Goal: Information Seeking & Learning: Learn about a topic

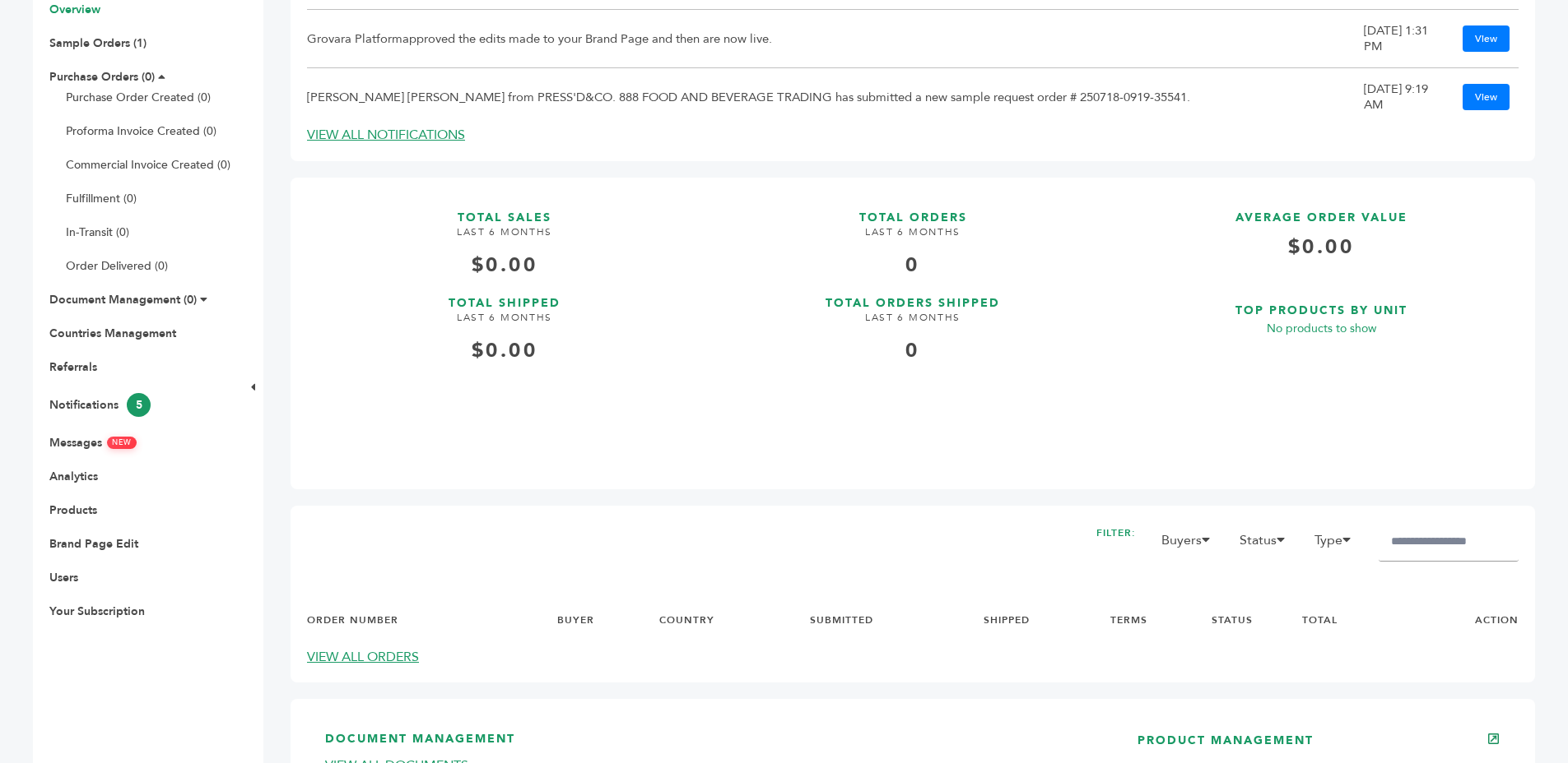
scroll to position [375, 0]
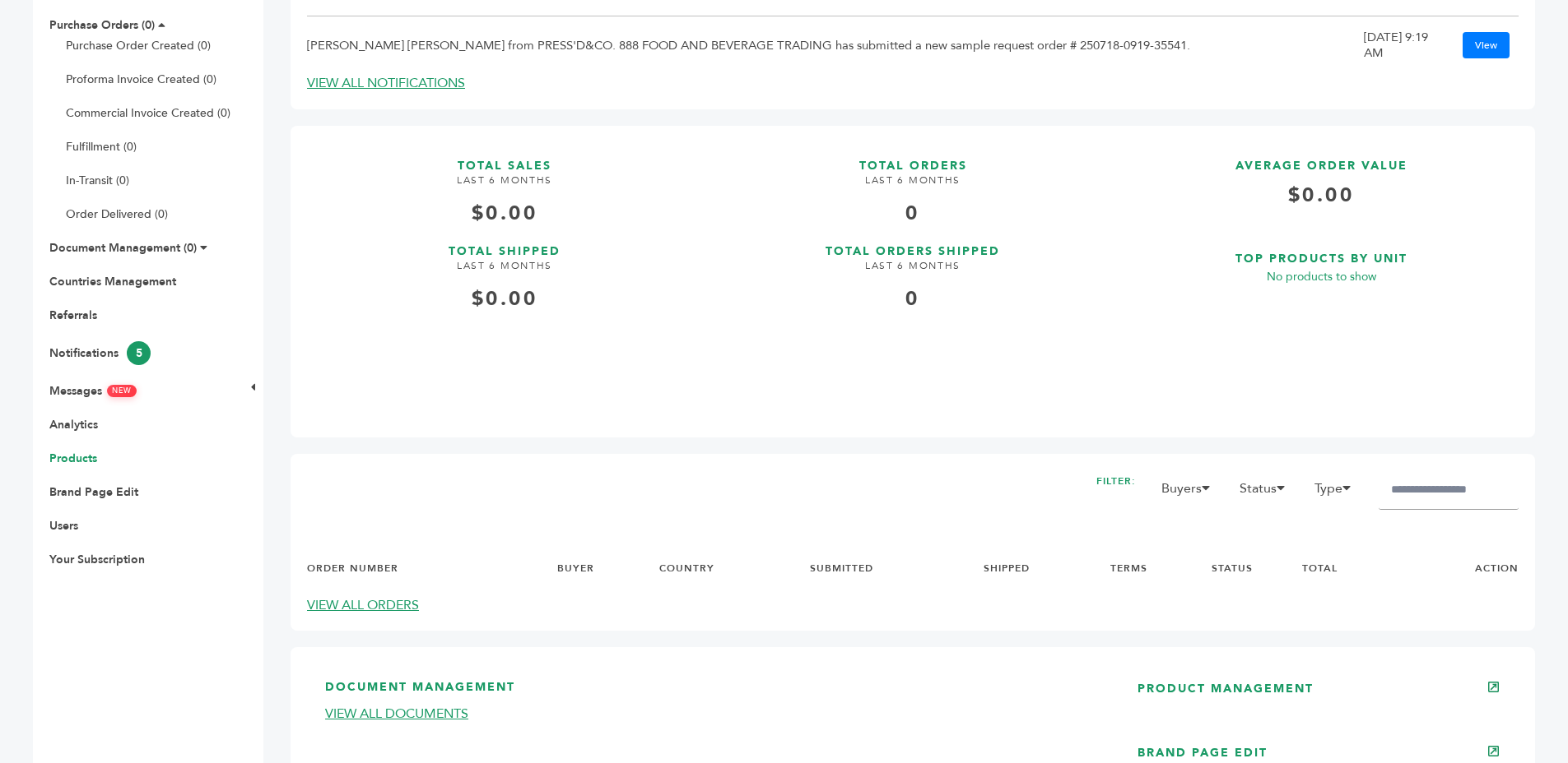
click at [65, 452] on link "Products" at bounding box center [73, 459] width 48 height 16
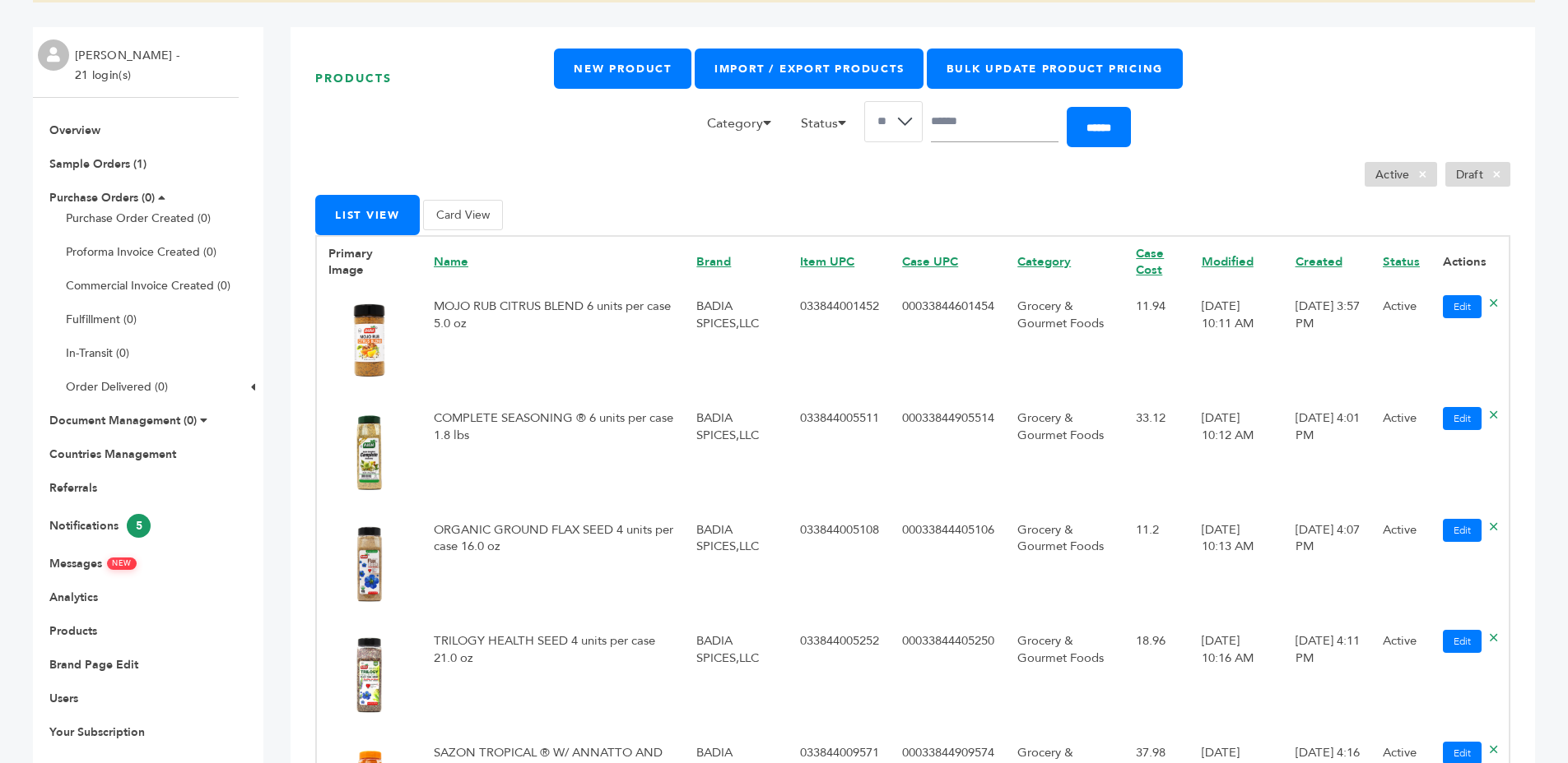
scroll to position [3, 0]
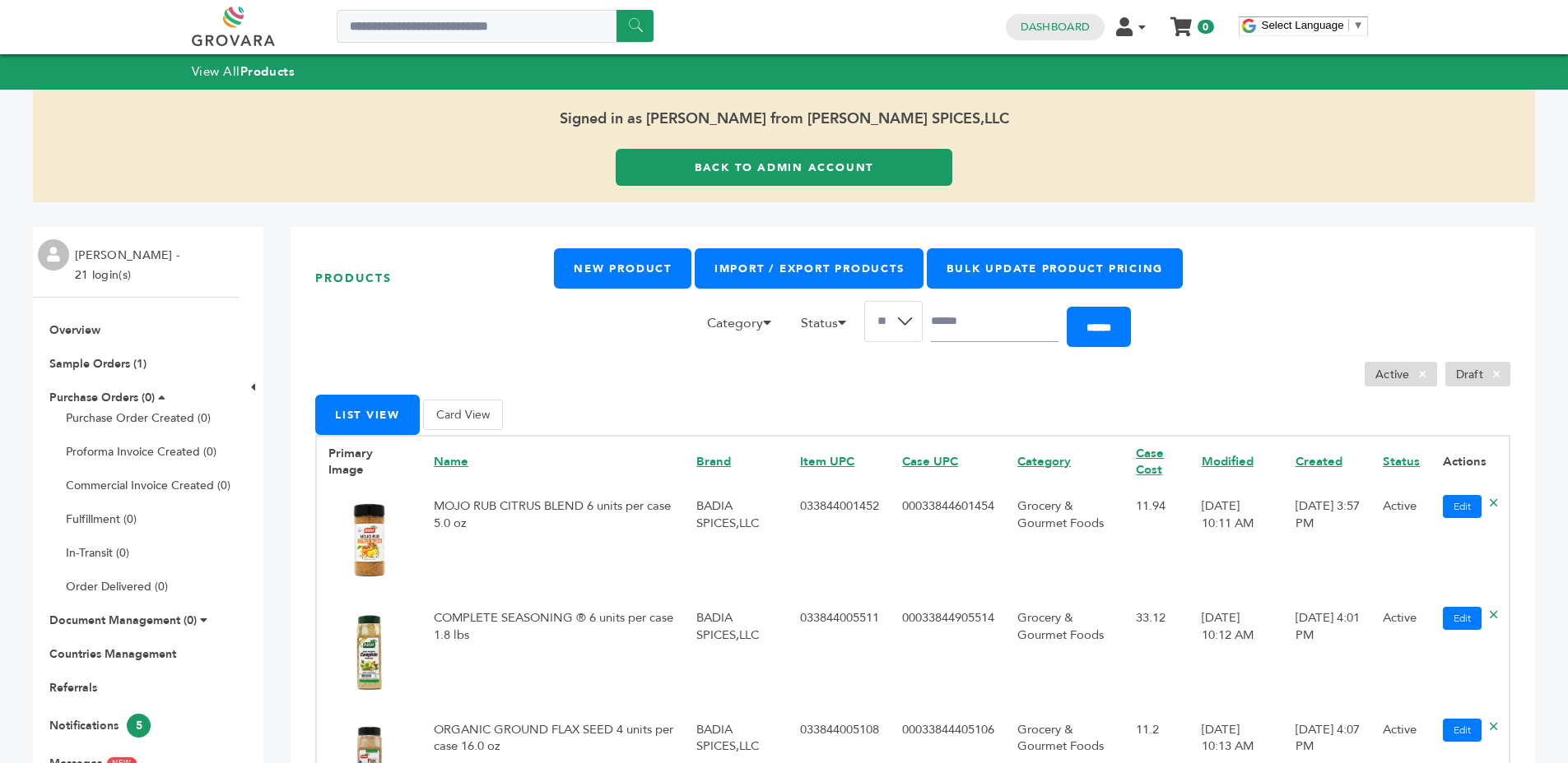
click at [360, 273] on h1 "Products" at bounding box center [434, 278] width 238 height 60
drag, startPoint x: 360, startPoint y: 273, endPoint x: 467, endPoint y: 273, distance: 107.0
click at [362, 273] on h1 "Products" at bounding box center [434, 278] width 238 height 60
click at [467, 273] on h1 "Products" at bounding box center [434, 278] width 238 height 60
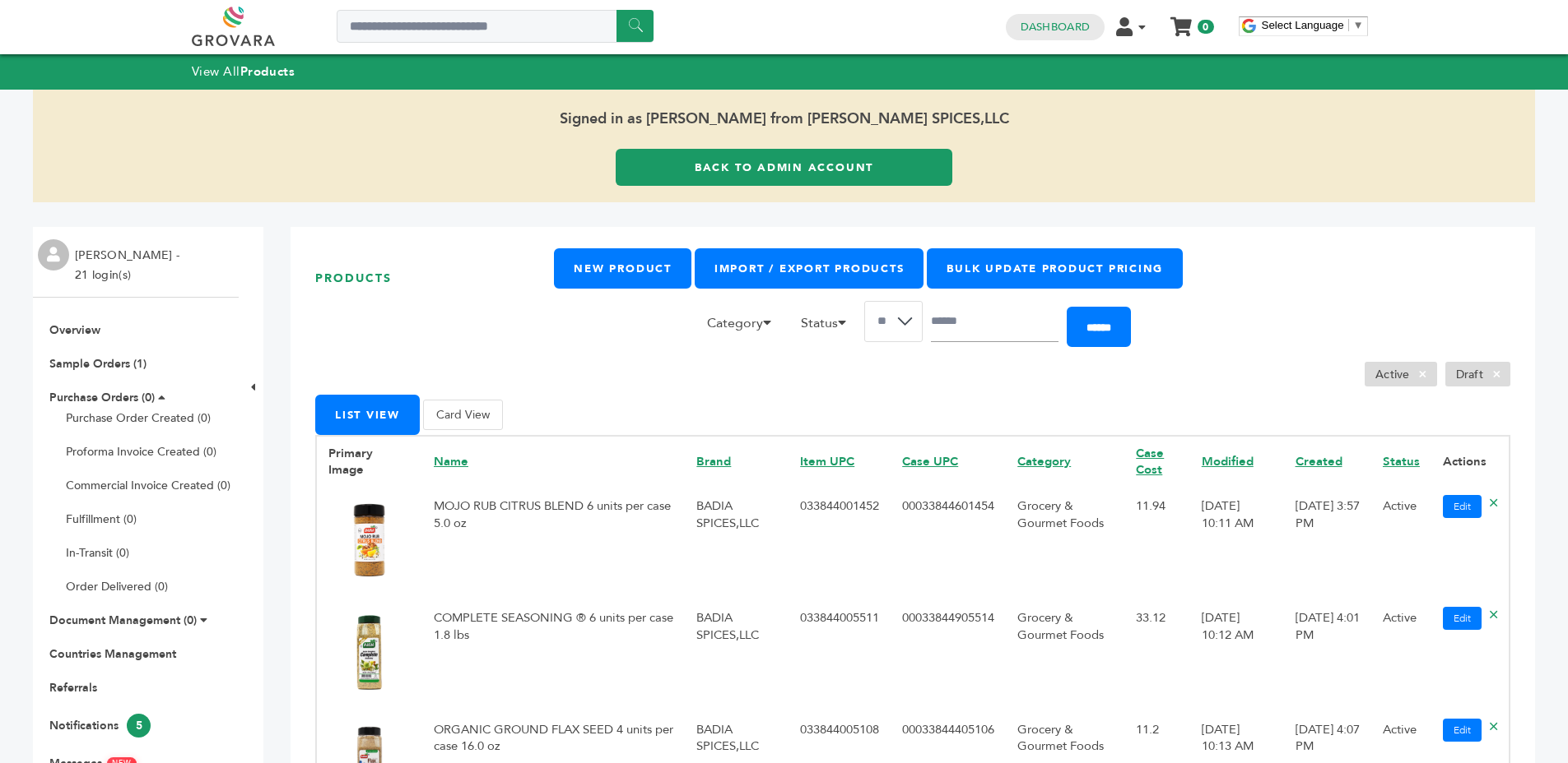
click at [467, 273] on h1 "Products" at bounding box center [434, 278] width 238 height 60
click at [435, 274] on h1 "Products" at bounding box center [434, 278] width 238 height 60
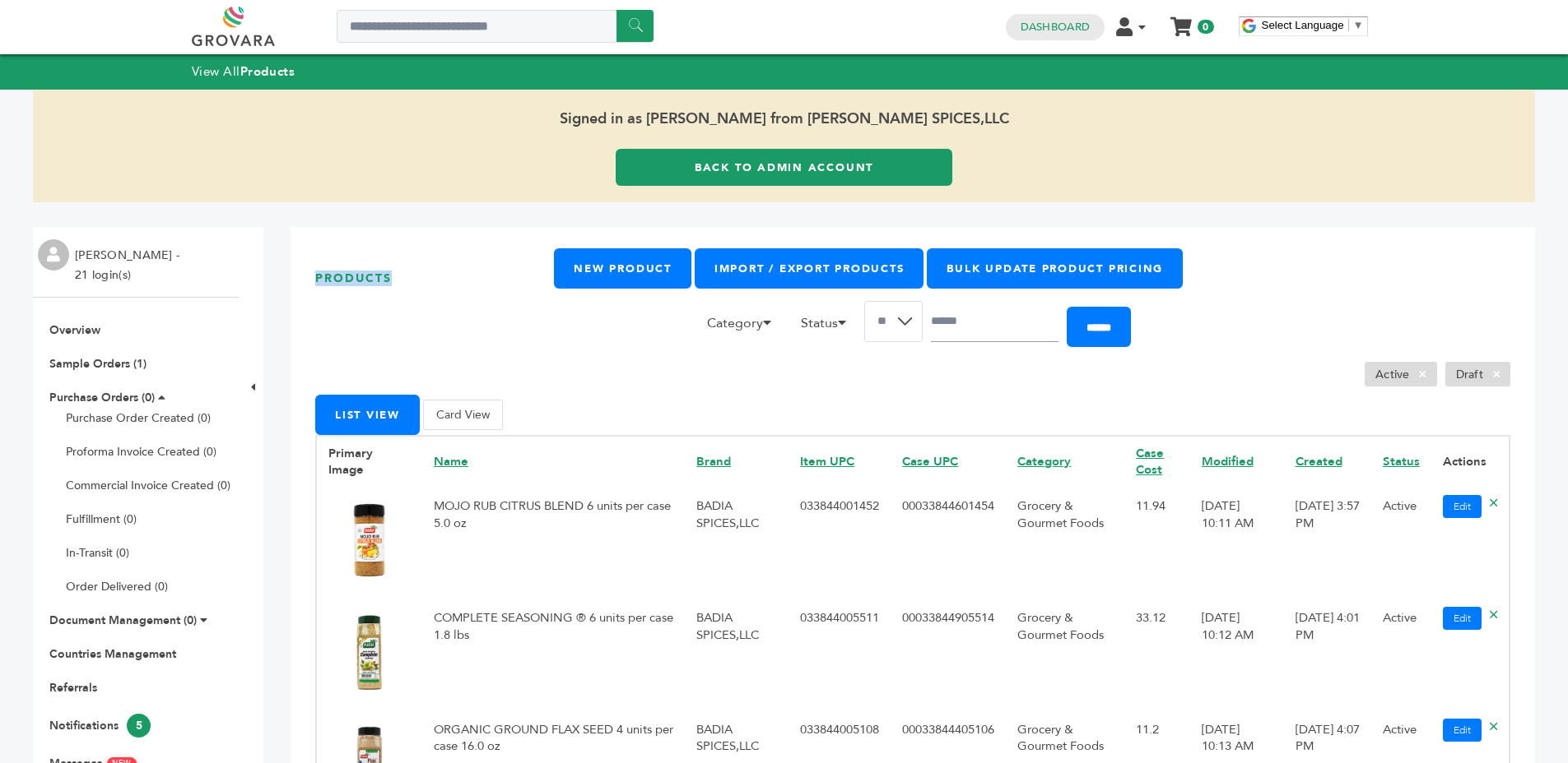
click at [435, 255] on h1 "Products" at bounding box center [434, 278] width 238 height 60
click at [422, 281] on h1 "Products" at bounding box center [434, 278] width 238 height 60
click at [423, 282] on h1 "Products" at bounding box center [434, 278] width 238 height 60
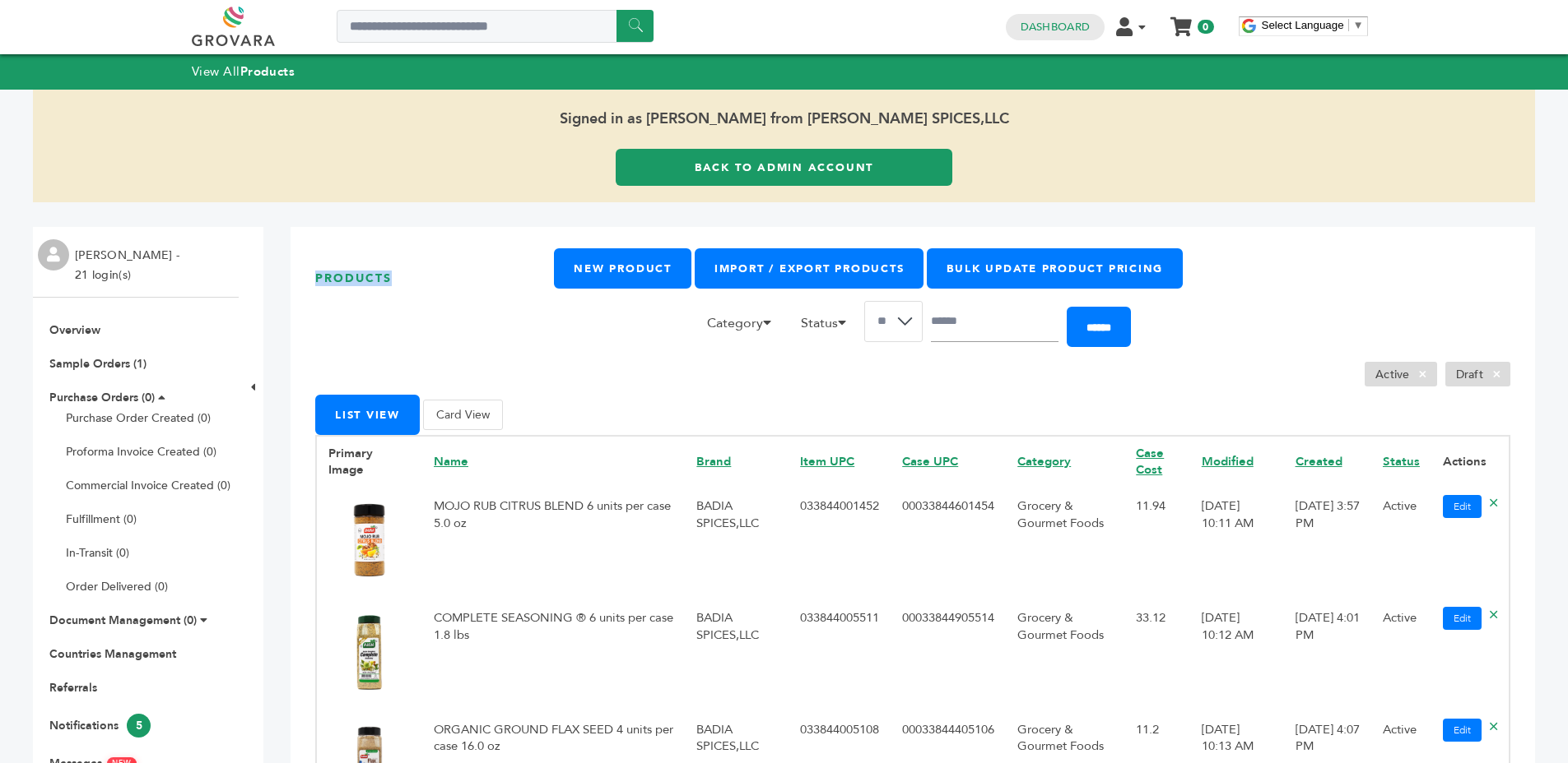
click at [421, 282] on h1 "Products" at bounding box center [434, 278] width 238 height 60
click at [421, 282] on h1 "Products" at bounding box center [434, 278] width 238 height 60
click at [409, 266] on h1 "Products" at bounding box center [434, 278] width 238 height 60
click at [373, 279] on h1 "Products" at bounding box center [434, 278] width 238 height 60
drag, startPoint x: 373, startPoint y: 279, endPoint x: 444, endPoint y: 282, distance: 71.1
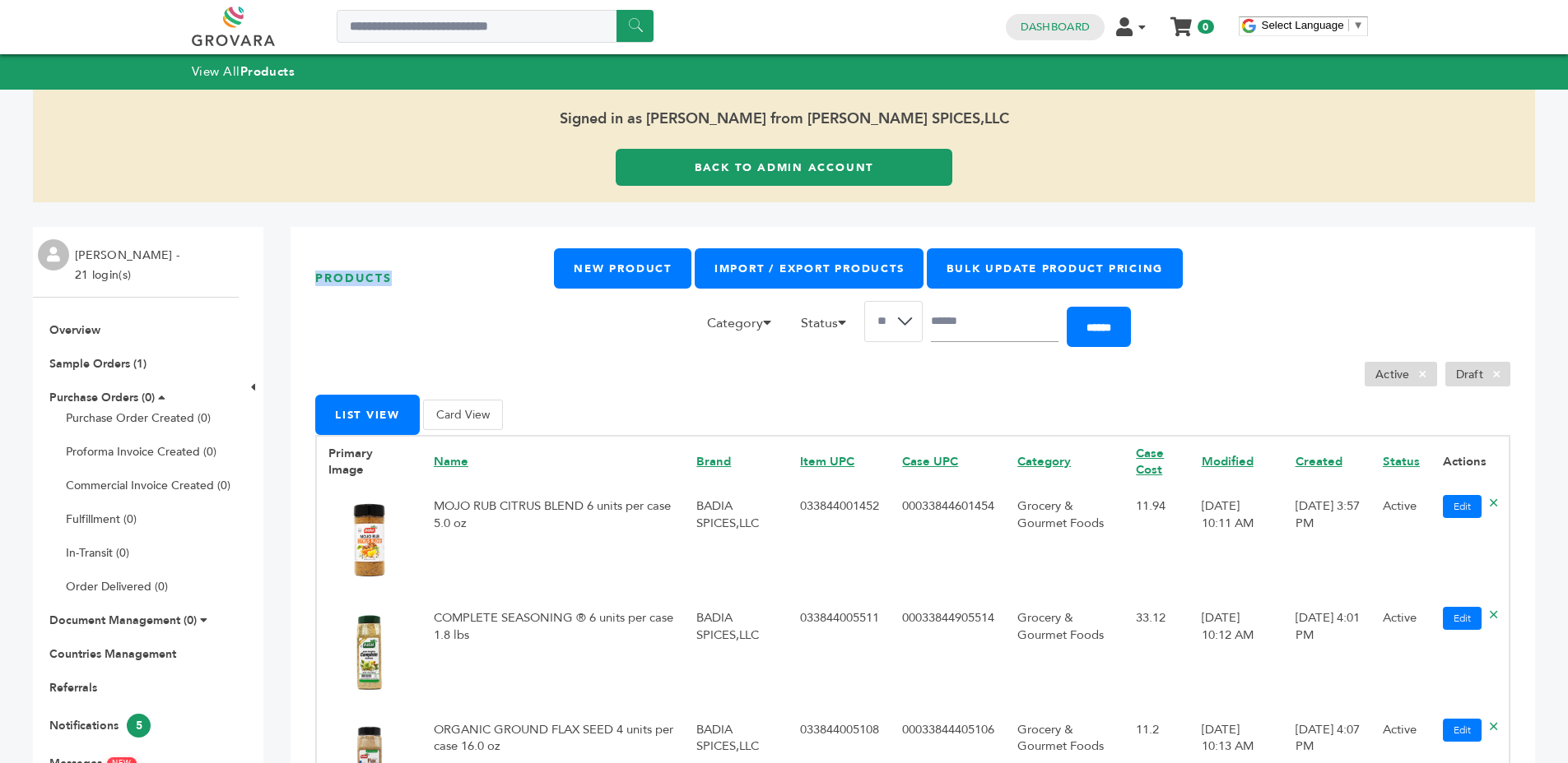
click at [374, 279] on h1 "Products" at bounding box center [434, 278] width 238 height 60
click at [444, 282] on h1 "Products" at bounding box center [434, 278] width 238 height 60
click at [342, 281] on h1 "Products" at bounding box center [434, 278] width 238 height 60
drag, startPoint x: 342, startPoint y: 281, endPoint x: 426, endPoint y: 262, distance: 86.1
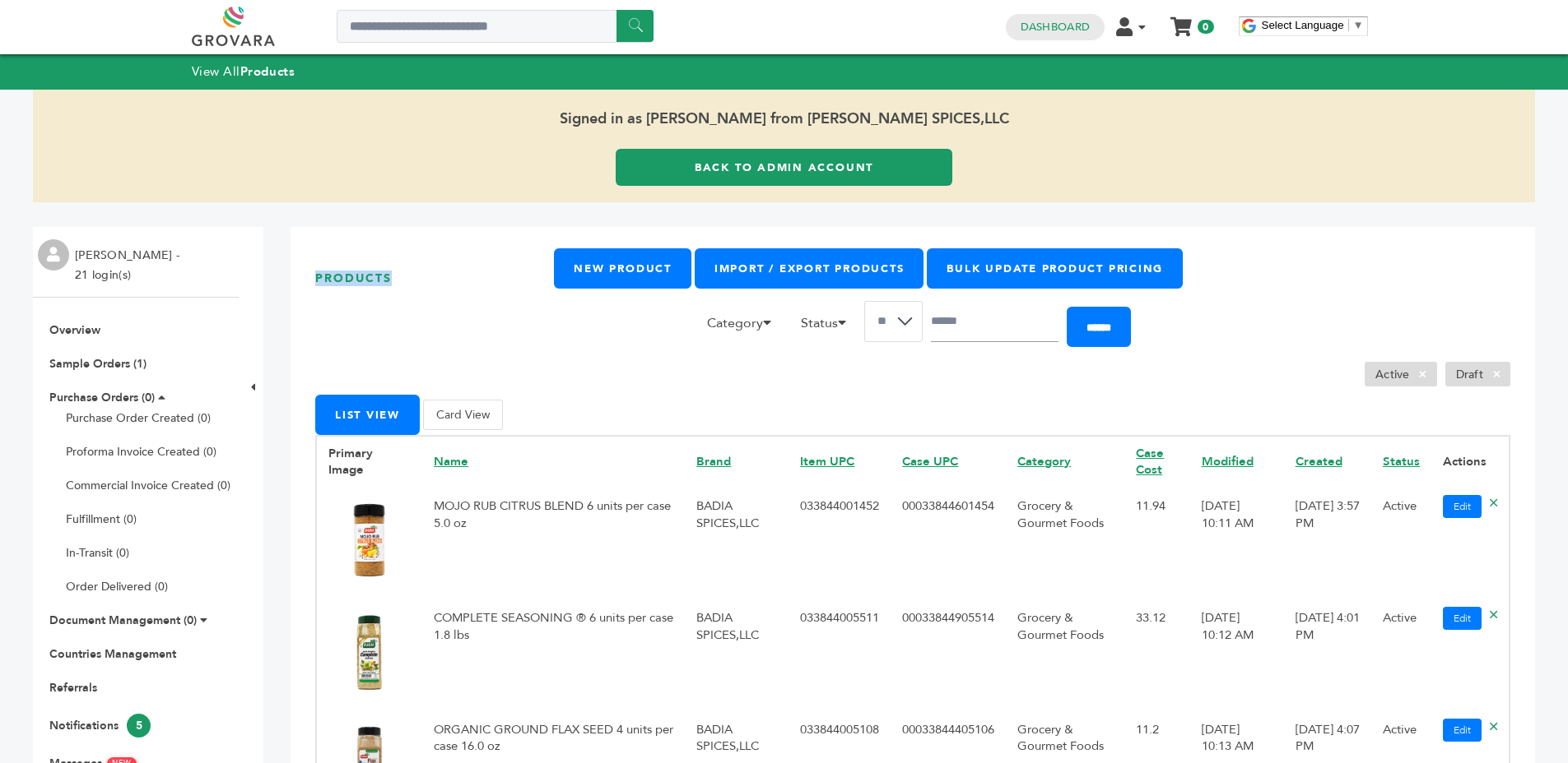
click at [348, 281] on h1 "Products" at bounding box center [434, 278] width 238 height 60
click at [428, 262] on h1 "Products" at bounding box center [434, 278] width 238 height 60
click at [503, 307] on h1 "Products" at bounding box center [434, 278] width 238 height 60
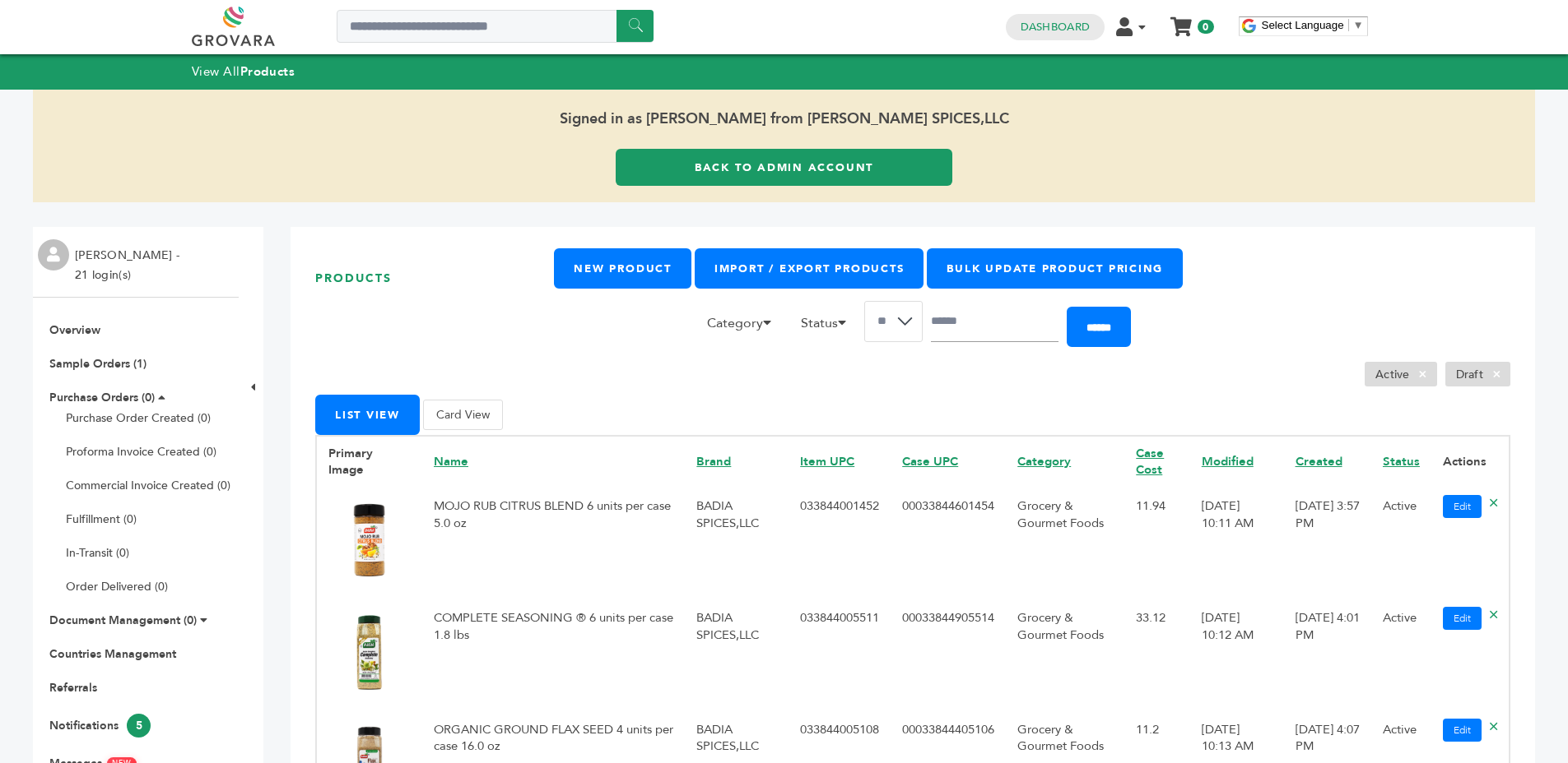
click at [396, 306] on h1 "Products" at bounding box center [434, 278] width 238 height 60
click at [387, 281] on h1 "Products" at bounding box center [434, 278] width 238 height 60
drag, startPoint x: 389, startPoint y: 282, endPoint x: 437, endPoint y: 289, distance: 48.5
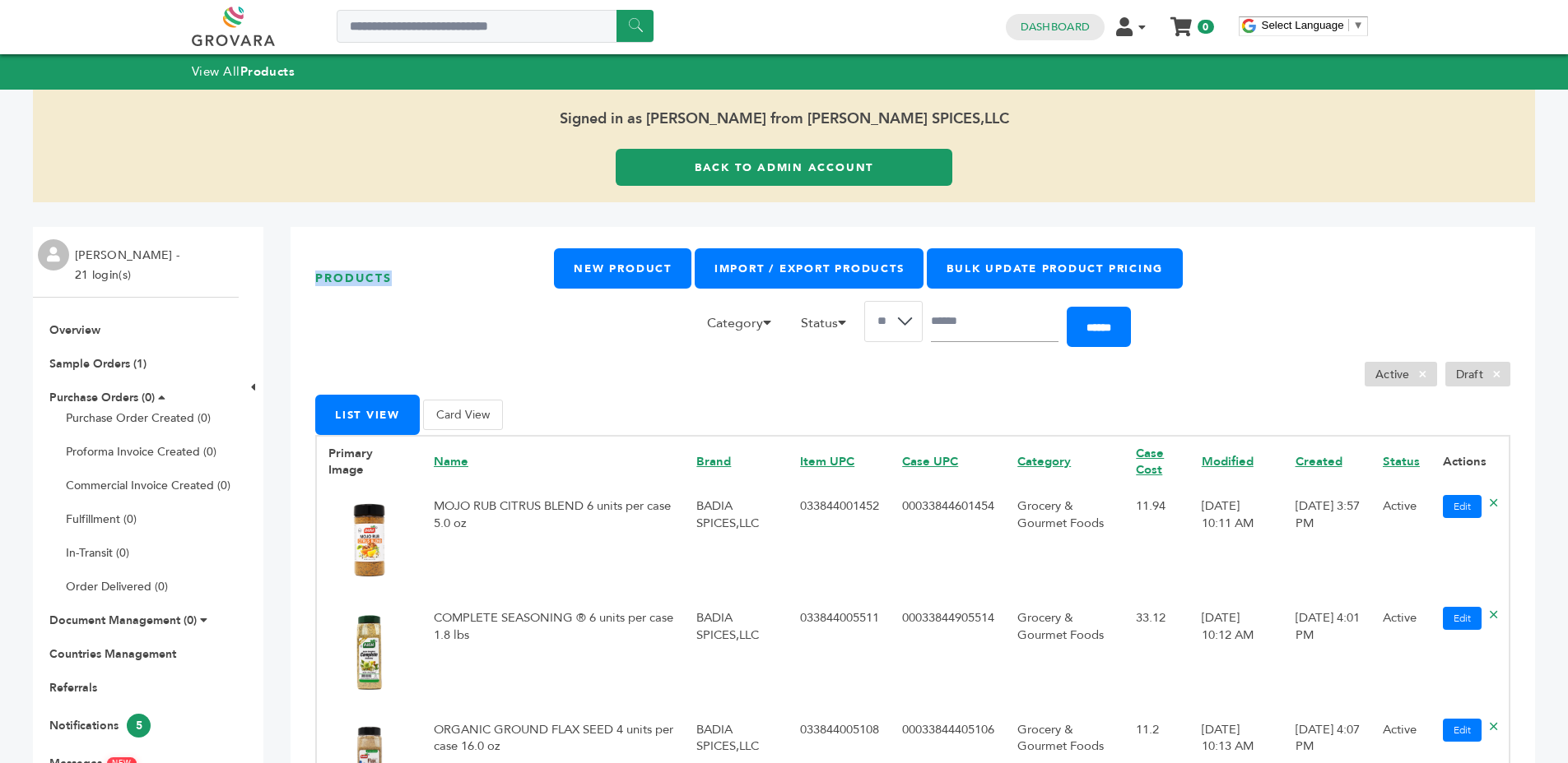
click at [392, 284] on h1 "Products" at bounding box center [434, 278] width 238 height 60
click at [444, 285] on h1 "Products" at bounding box center [434, 278] width 238 height 60
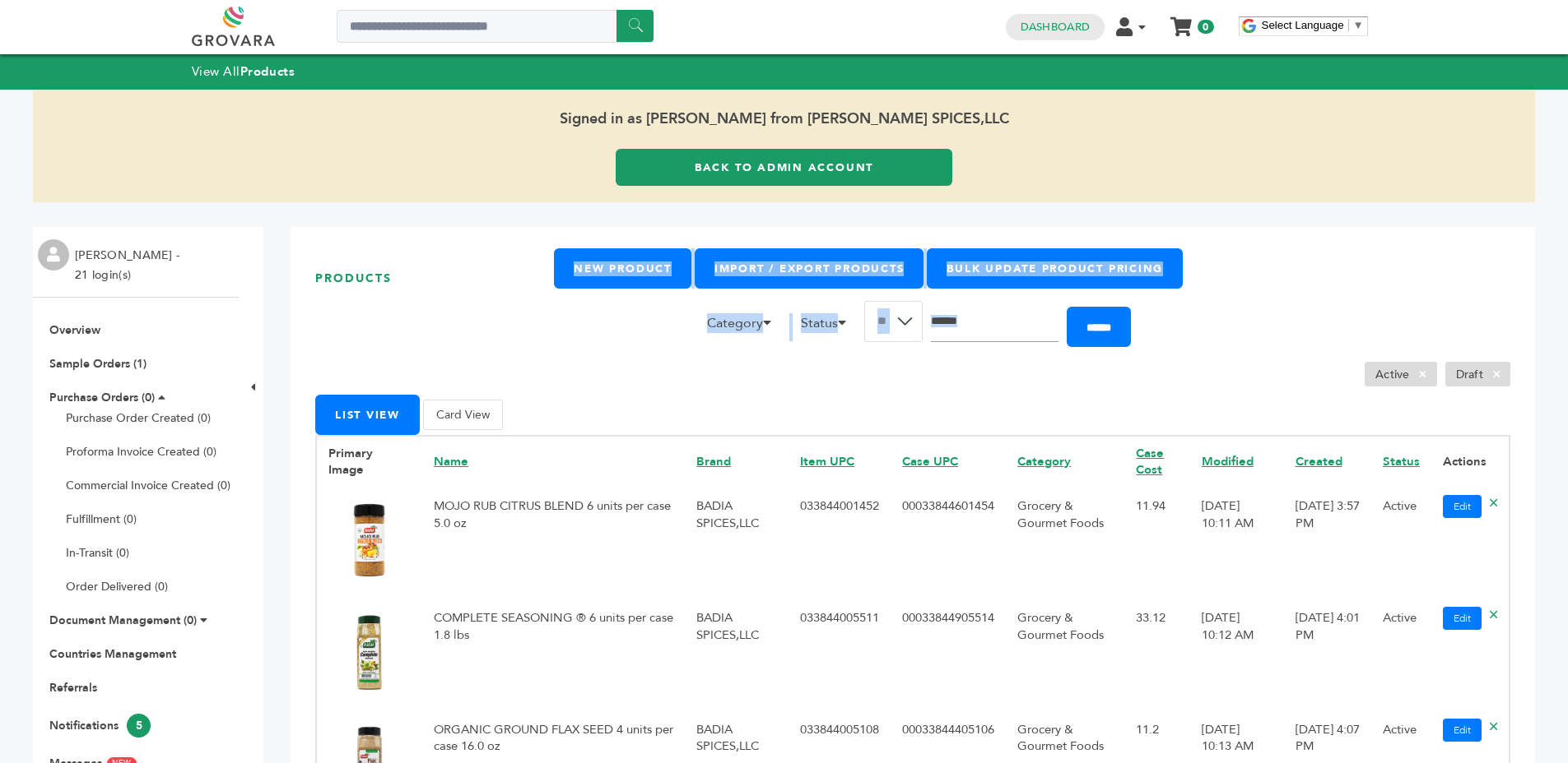
drag, startPoint x: 310, startPoint y: 259, endPoint x: 1205, endPoint y: 340, distance: 898.7
click at [1205, 340] on form "Category Accessories Alcoholic Beverages Baby Food Baked Goods Baking Mixes Bas…" at bounding box center [1085, 327] width 849 height 52
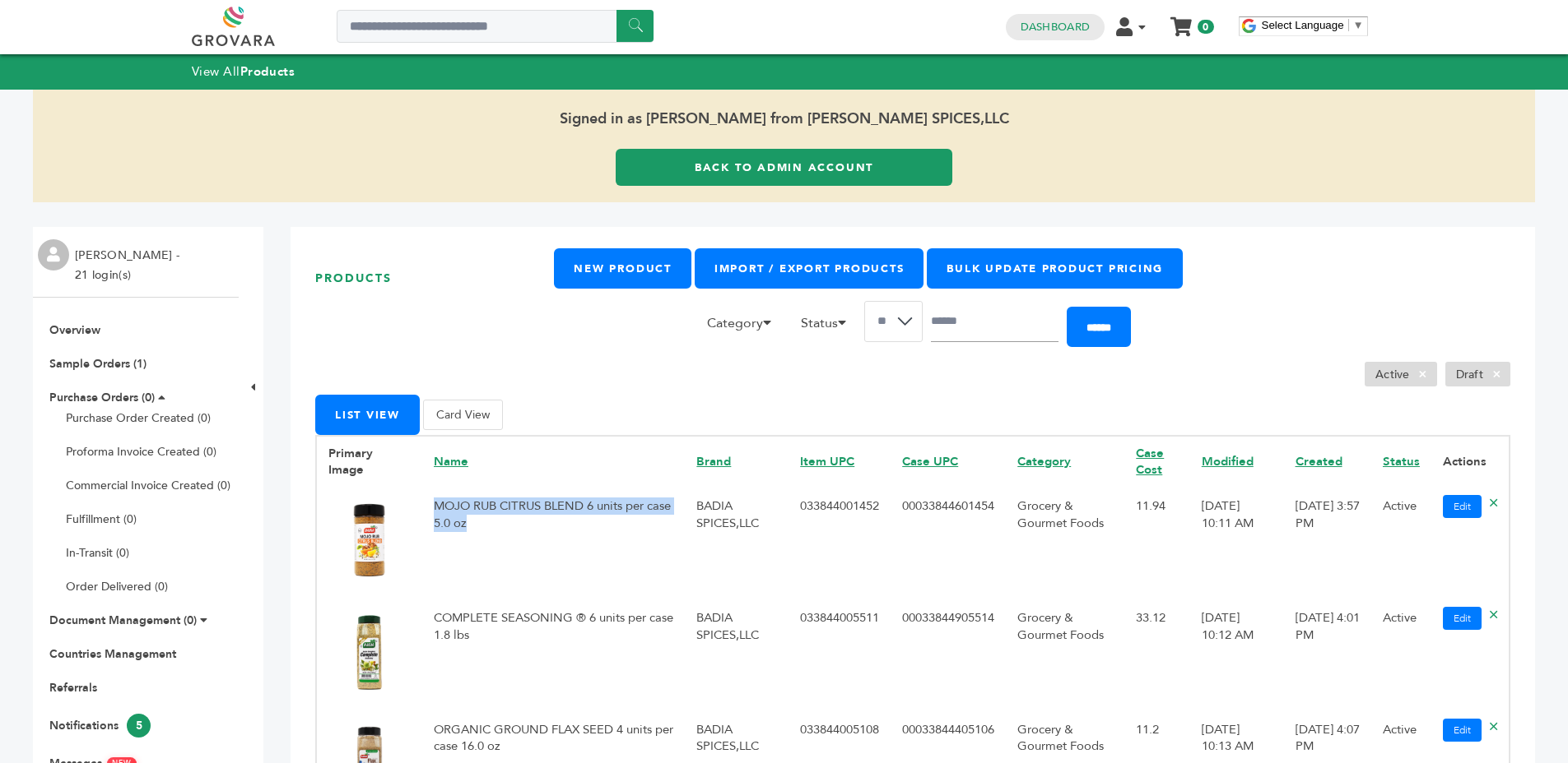
drag, startPoint x: 432, startPoint y: 490, endPoint x: 509, endPoint y: 527, distance: 85.4
click at [509, 527] on td "MOJO RUB CITRUS BLEND 6 units per case 5.0 oz" at bounding box center [553, 543] width 263 height 112
click at [696, 540] on td "BADIA SPICES,LLC" at bounding box center [736, 543] width 104 height 112
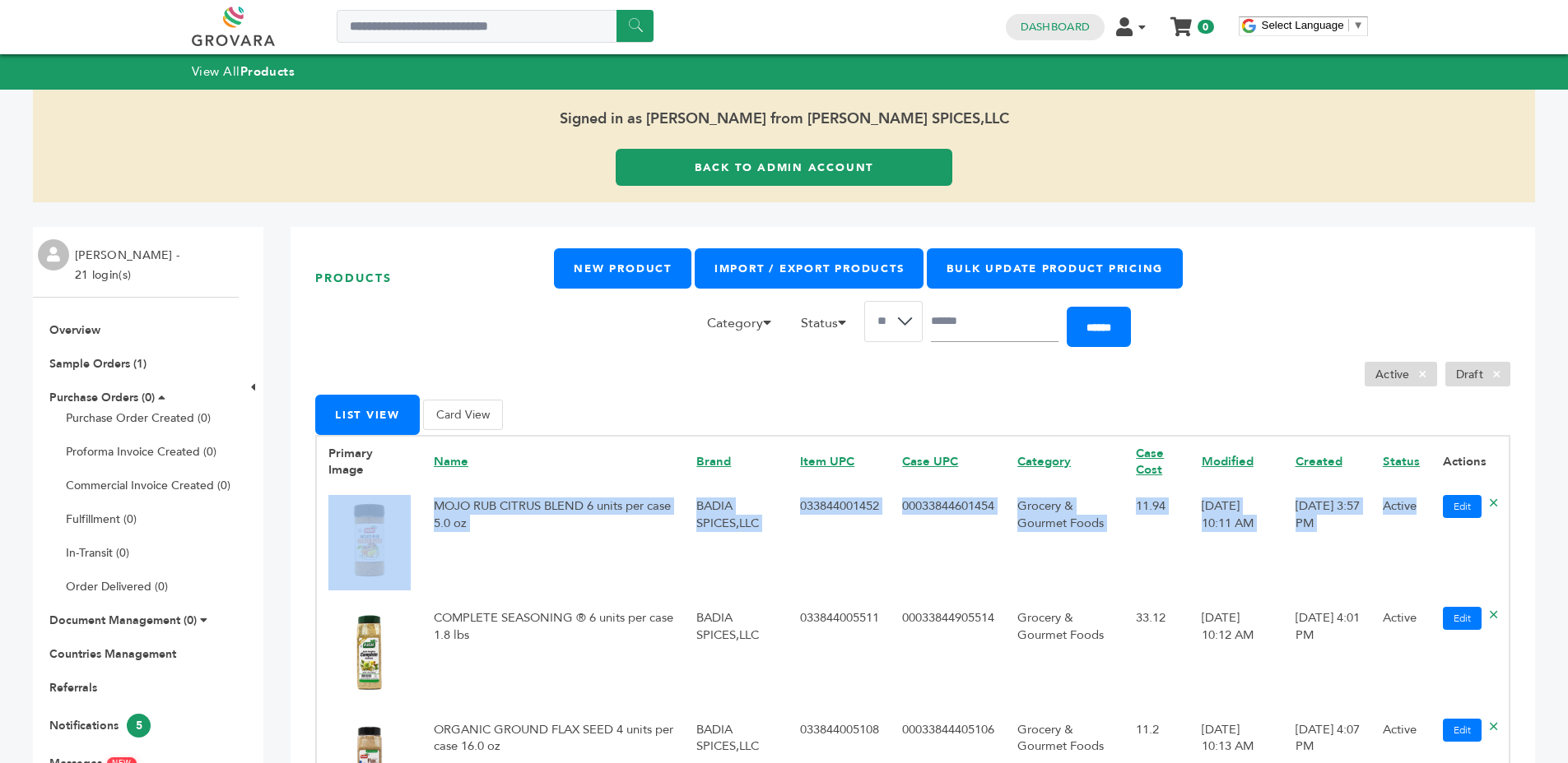
drag, startPoint x: 1404, startPoint y: 506, endPoint x: 335, endPoint y: 487, distance: 1069.2
click at [335, 487] on tr "MOJO RUB CITRUS BLEND 6 units per case 5.0 oz BADIA SPICES,LLC 033844001452 000…" at bounding box center [912, 543] width 1193 height 112
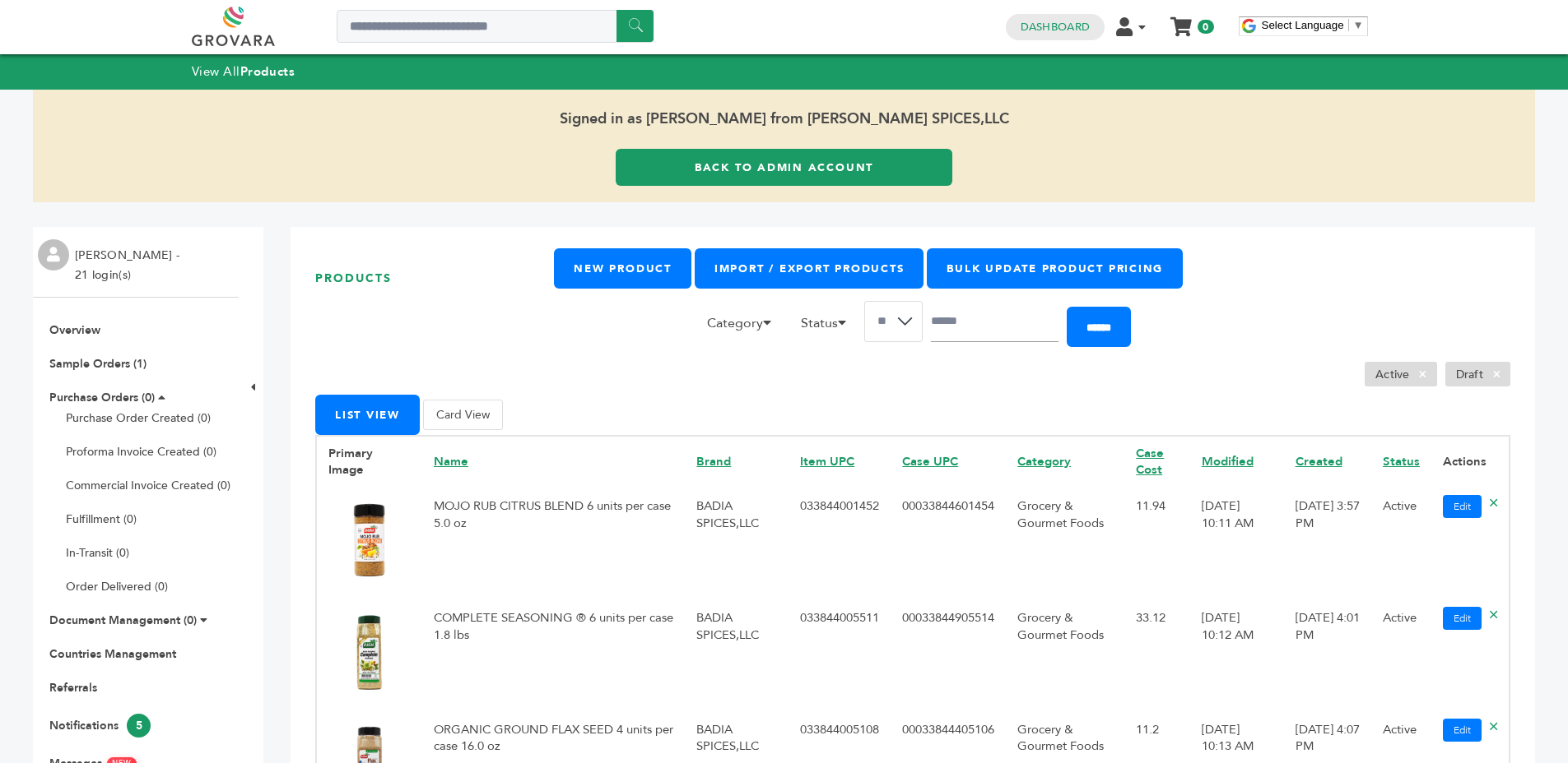
click at [432, 487] on td "MOJO RUB CITRUS BLEND 6 units per case 5.0 oz" at bounding box center [553, 543] width 263 height 112
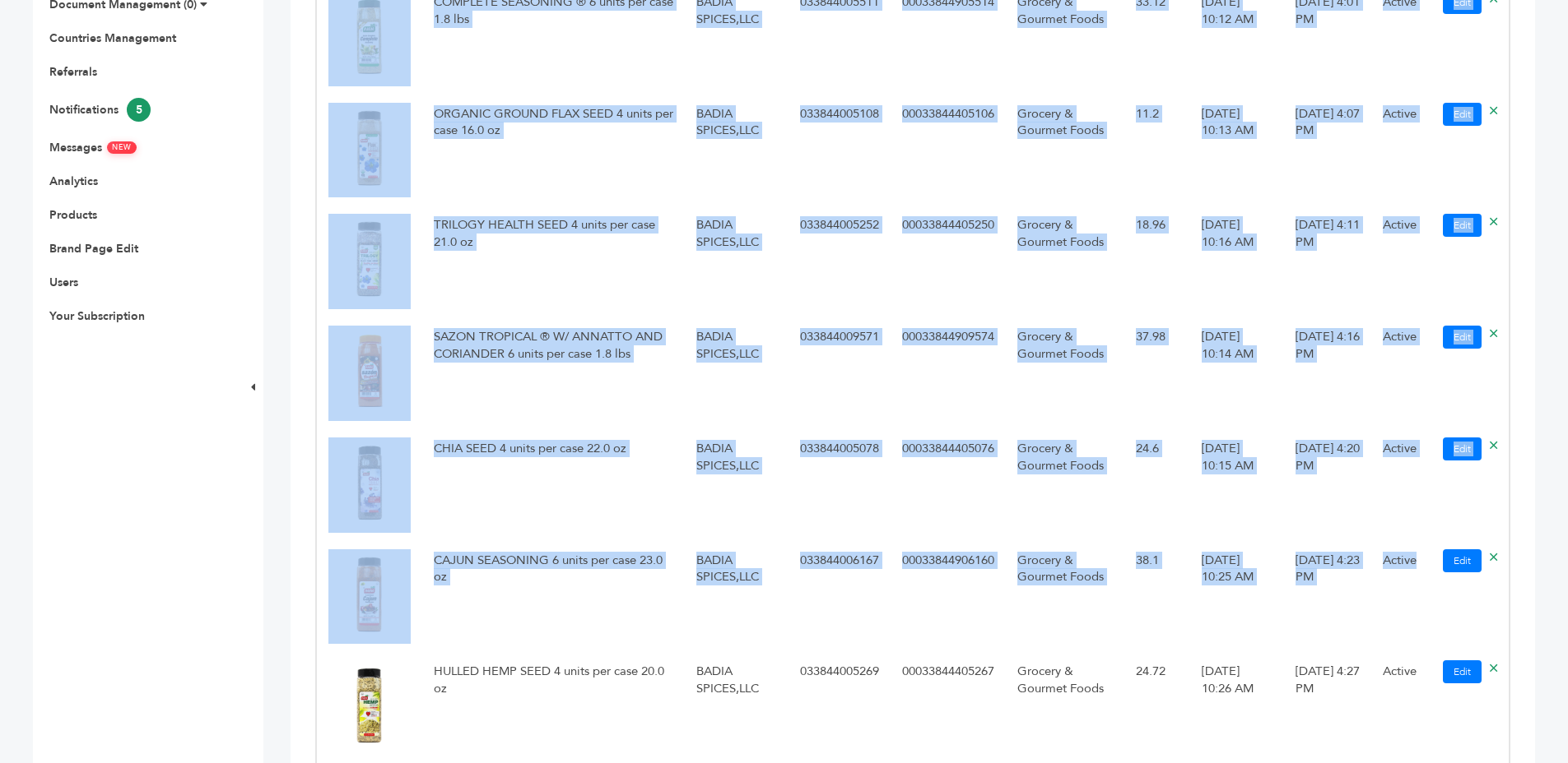
scroll to position [659, 0]
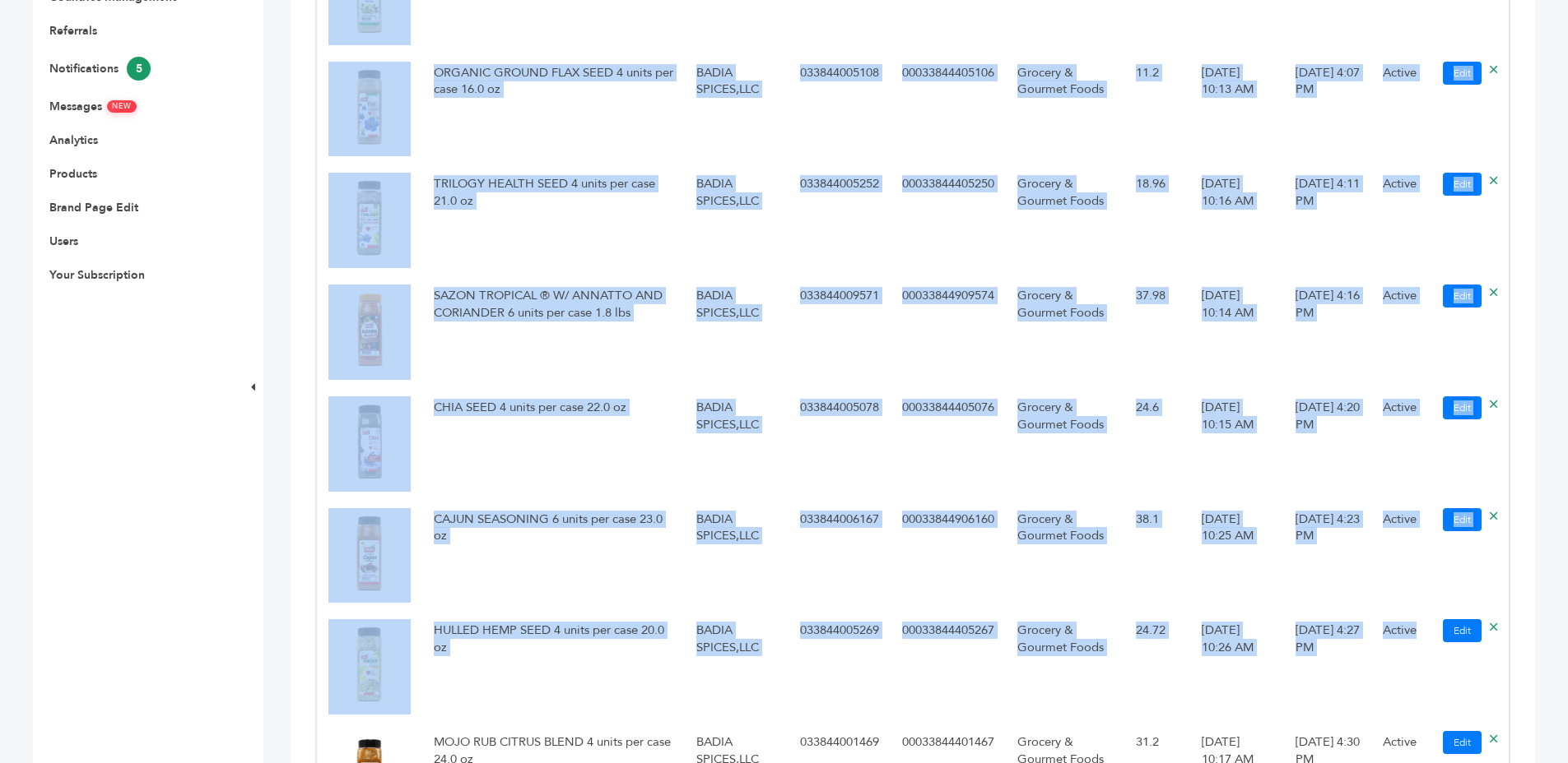
drag, startPoint x: 363, startPoint y: 492, endPoint x: 1404, endPoint y: 637, distance: 1051.0
click at [944, 552] on td "00033844906160" at bounding box center [948, 556] width 115 height 112
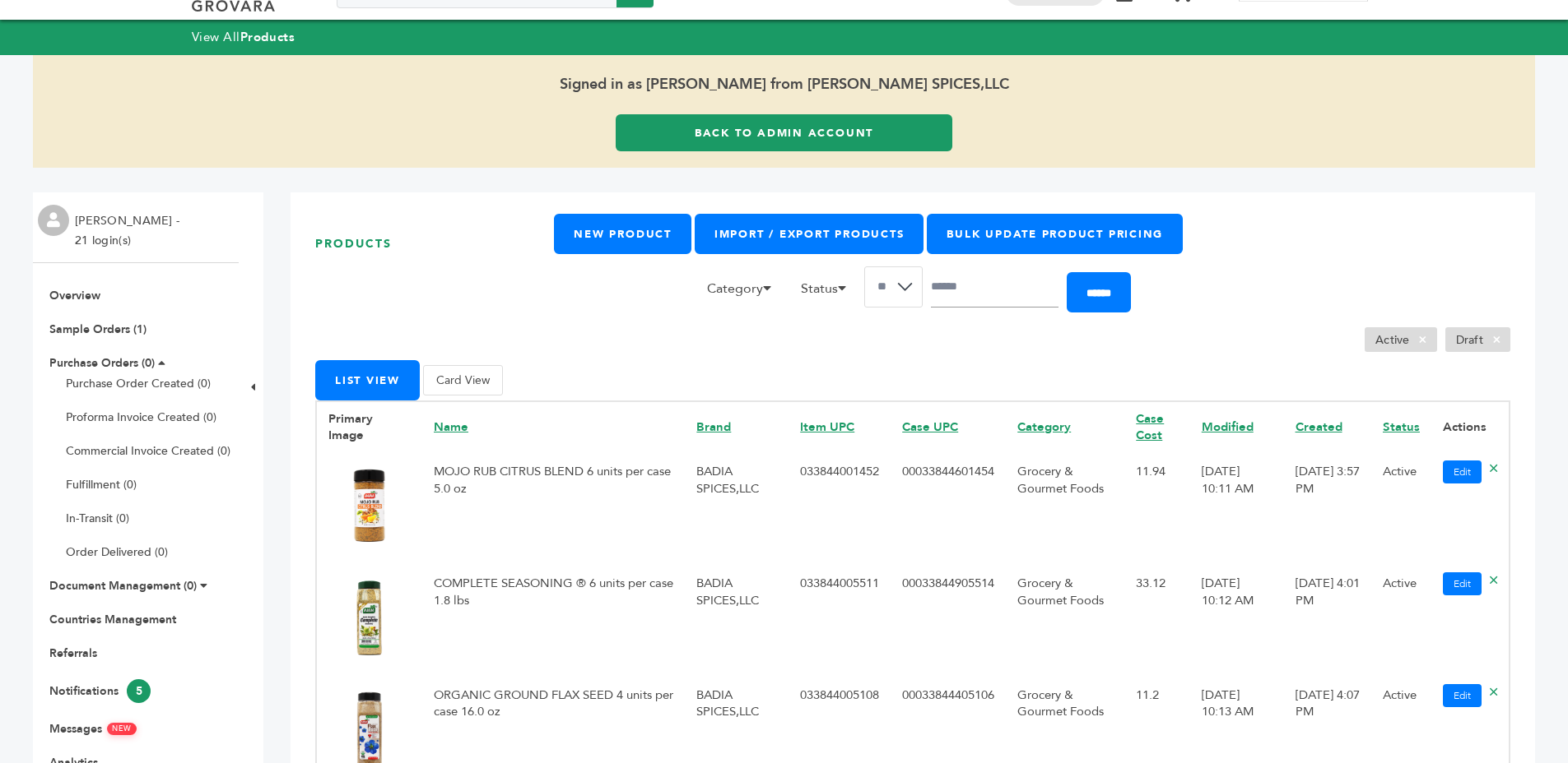
scroll to position [0, 0]
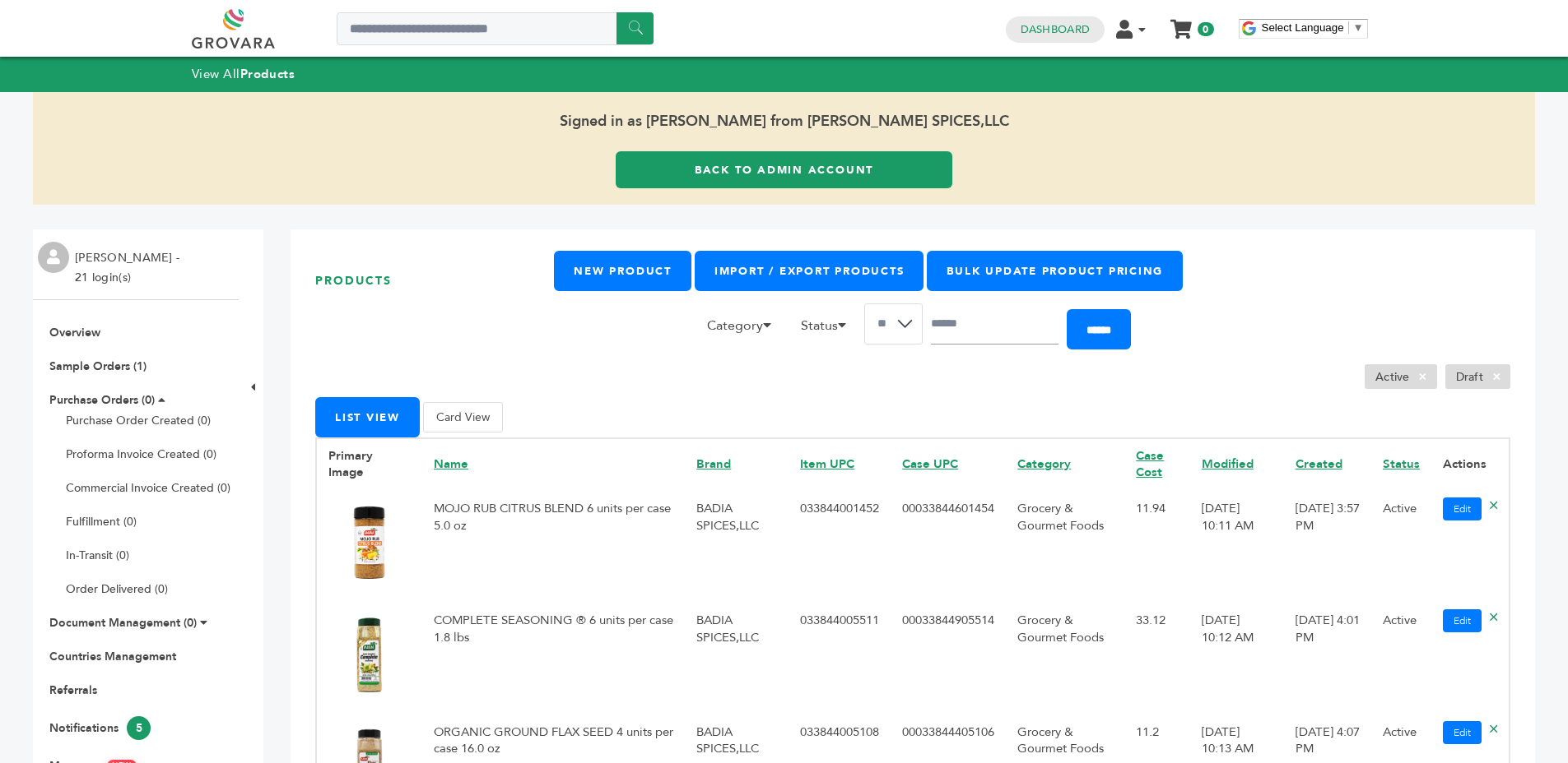
drag, startPoint x: 842, startPoint y: 415, endPoint x: 833, endPoint y: 373, distance: 43.0
drag, startPoint x: 477, startPoint y: 427, endPoint x: 476, endPoint y: 413, distance: 14.0
click at [477, 417] on button "Card View" at bounding box center [463, 417] width 79 height 31
